Goal: Task Accomplishment & Management: Manage account settings

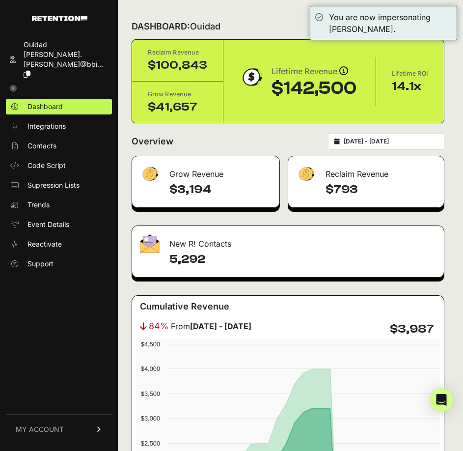
click at [395, 139] on input "[DATE] - [DATE]" at bounding box center [391, 141] width 94 height 8
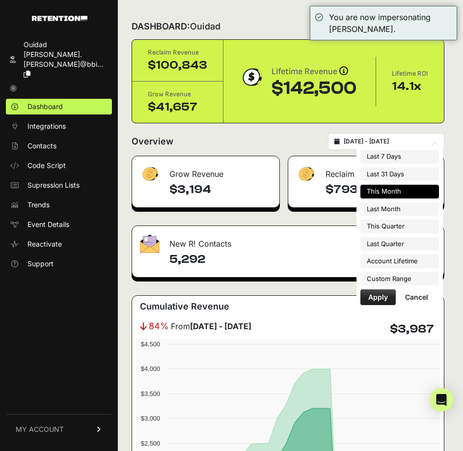
click at [395, 139] on input "[DATE] - [DATE]" at bounding box center [391, 141] width 94 height 8
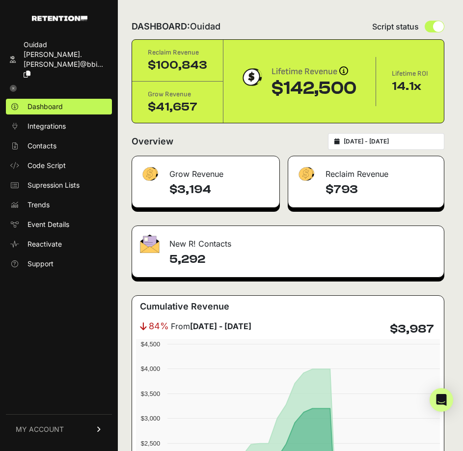
scroll to position [98, 0]
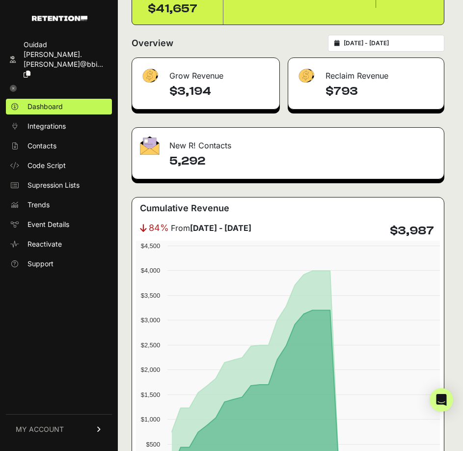
click at [71, 430] on link "MY ACCOUNT" at bounding box center [59, 429] width 106 height 30
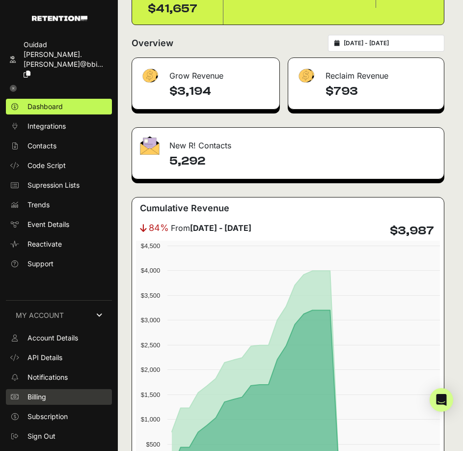
click at [74, 393] on link "Billing" at bounding box center [59, 397] width 106 height 16
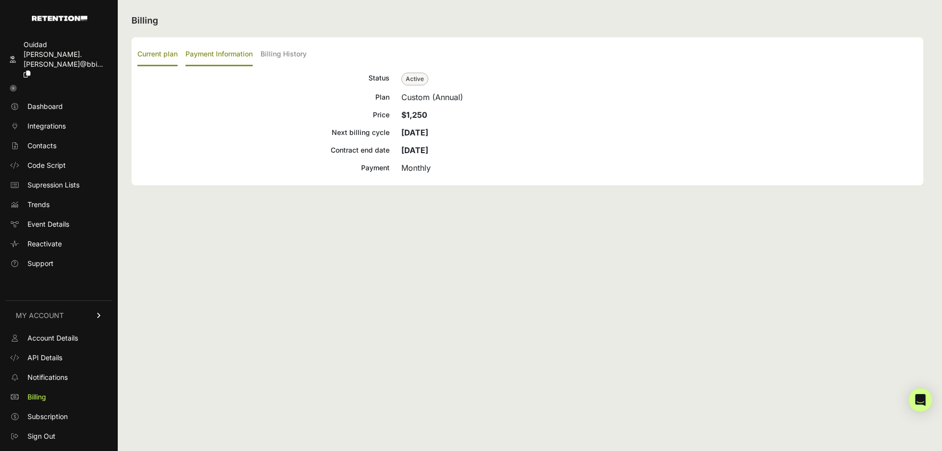
click at [224, 56] on label "Payment Information" at bounding box center [219, 54] width 67 height 23
click at [0, 0] on input "Payment Information" at bounding box center [0, 0] width 0 height 0
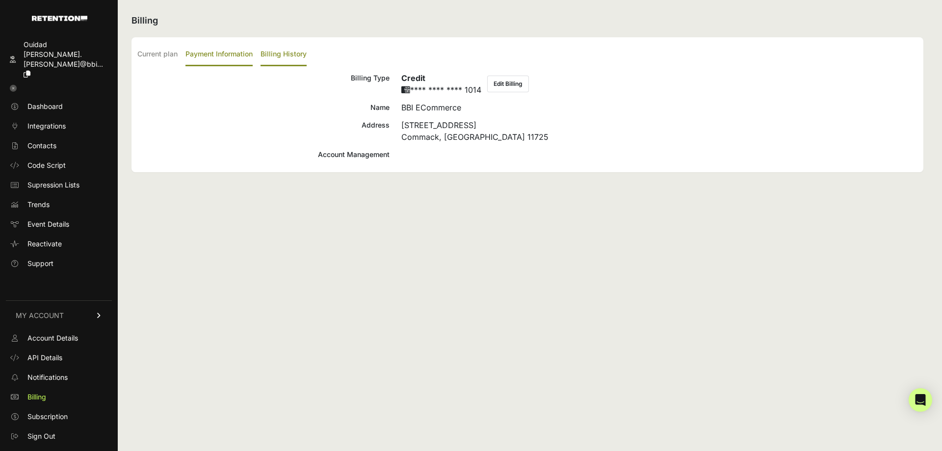
click at [283, 49] on label "Billing History" at bounding box center [284, 54] width 46 height 23
click at [0, 0] on input "Billing History" at bounding box center [0, 0] width 0 height 0
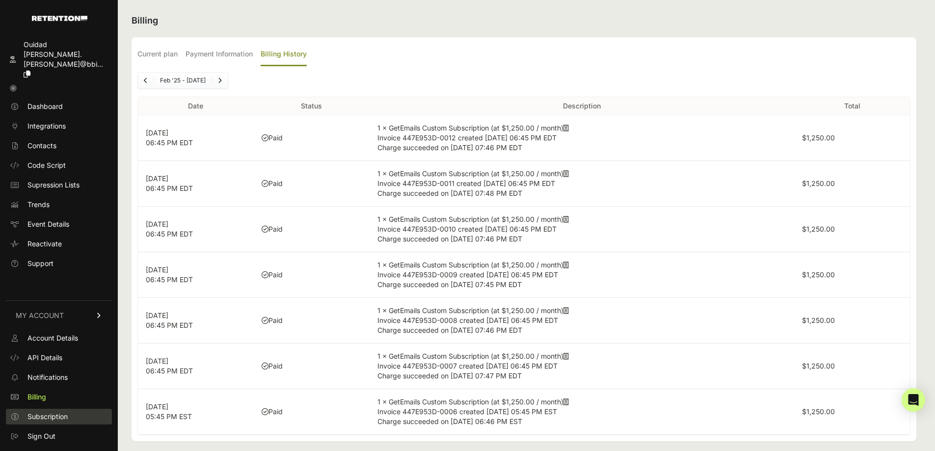
click at [73, 418] on link "Subscription" at bounding box center [59, 417] width 106 height 16
